Goal: Book appointment/travel/reservation

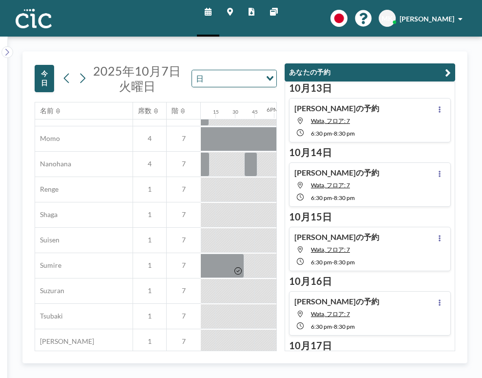
scroll to position [479, 1330]
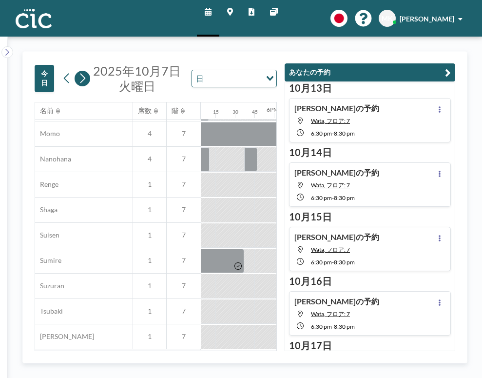
click at [78, 71] on icon at bounding box center [82, 78] width 9 height 15
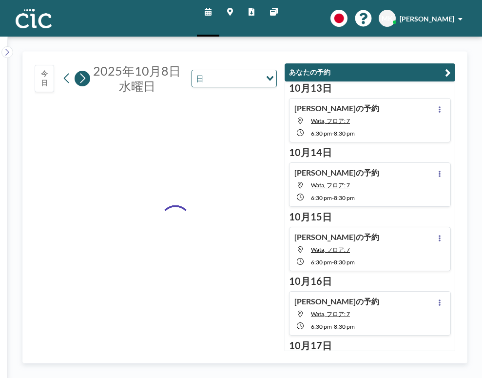
click at [78, 71] on icon at bounding box center [82, 78] width 9 height 15
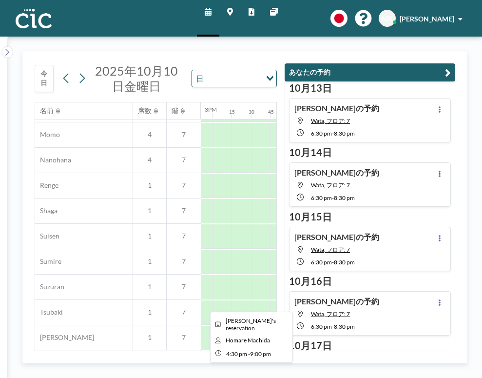
scroll to position [478, 1164]
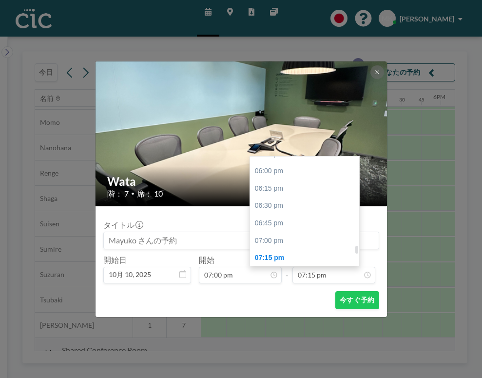
scroll to position [1243, 0]
click at [295, 370] on div "09:00 pm" at bounding box center [304, 379] width 109 height 18
type input "09:00 pm"
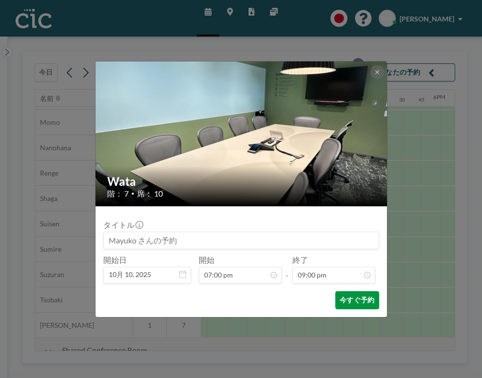
scroll to position [1307, 0]
click at [335, 291] on button "今すぐ予約" at bounding box center [356, 300] width 43 height 18
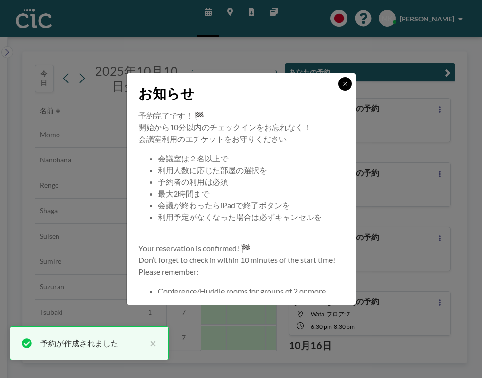
click at [338, 91] on button at bounding box center [345, 84] width 14 height 14
